Goal: Navigation & Orientation: Go to known website

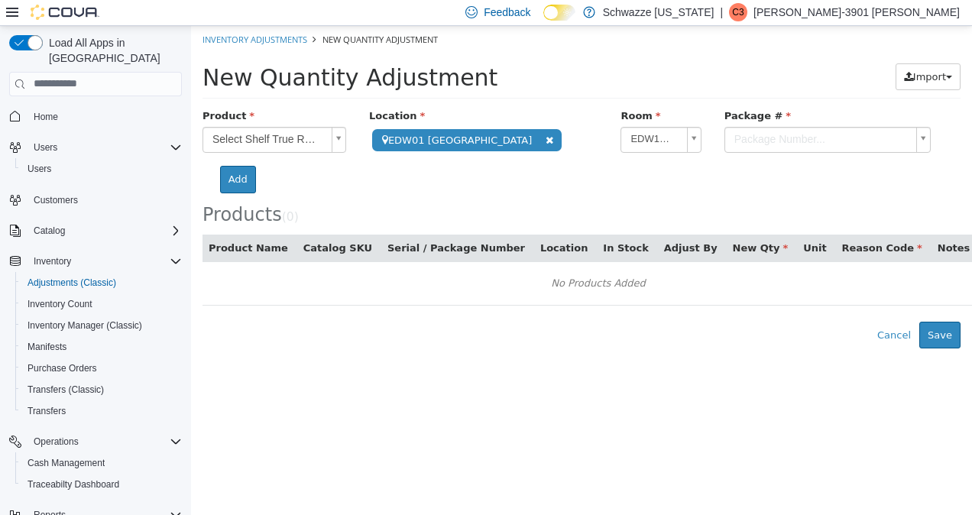
click at [887, 16] on p "Cagney-3901 Martine" at bounding box center [856, 12] width 206 height 18
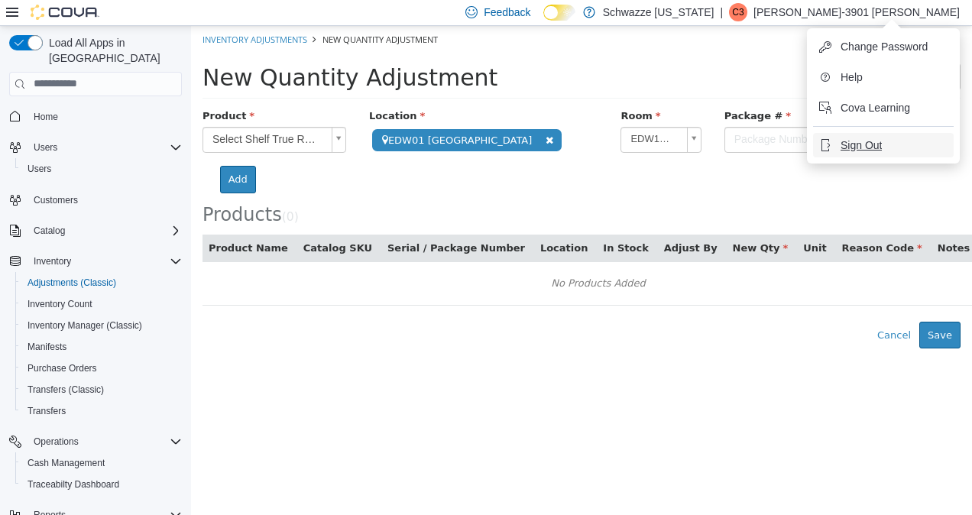
click at [846, 143] on span "Sign Out" at bounding box center [860, 144] width 41 height 15
